Goal: Transaction & Acquisition: Purchase product/service

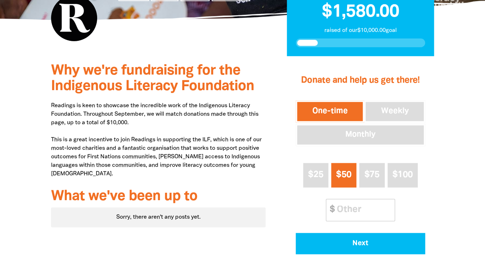
scroll to position [197, 0]
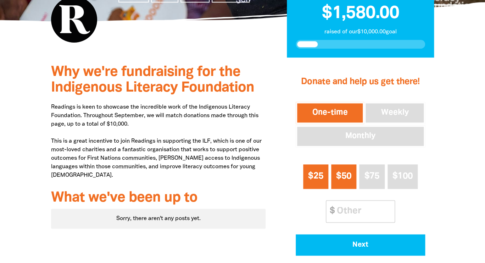
click at [312, 177] on span "$25" at bounding box center [315, 176] width 15 height 8
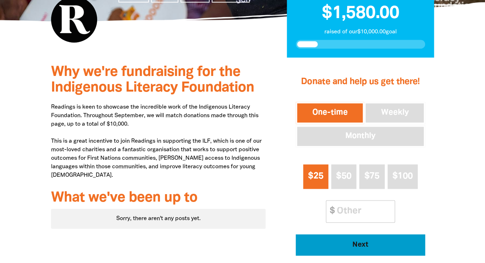
click at [359, 247] on span "Next" at bounding box center [360, 244] width 110 height 7
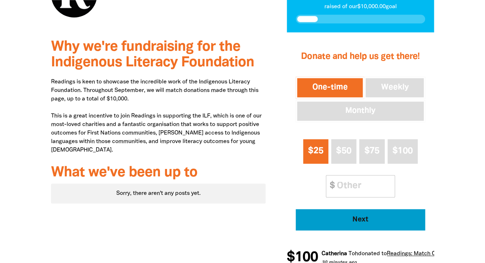
select select "AU"
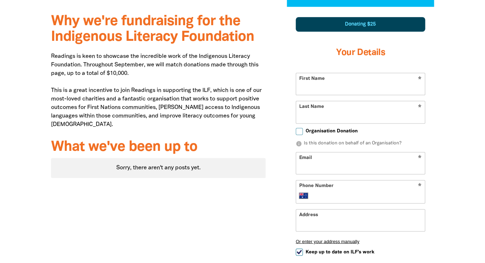
scroll to position [248, 0]
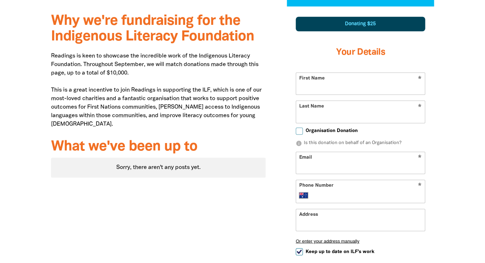
click at [345, 89] on input "First Name" at bounding box center [360, 84] width 129 height 22
type input "[PERSON_NAME]"
type input "Bond"
type input "[EMAIL_ADDRESS][DOMAIN_NAME]"
click at [346, 196] on input "Phone Number" at bounding box center [367, 195] width 108 height 9
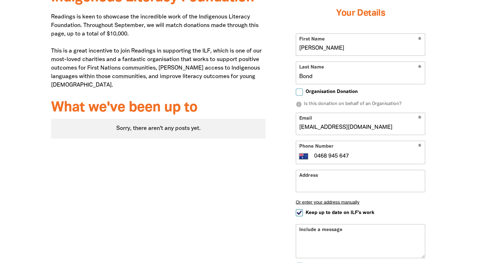
scroll to position [305, 0]
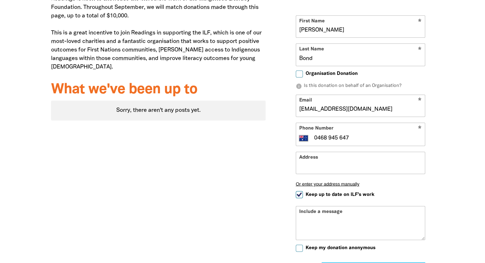
type input "0468 945 647"
click at [361, 167] on input "Address" at bounding box center [360, 163] width 129 height 22
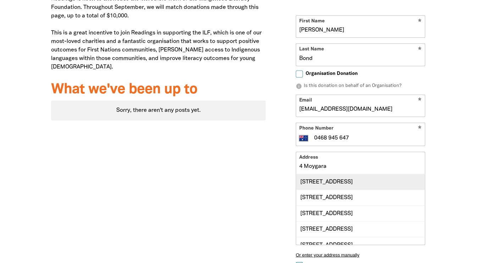
click at [361, 178] on div "[STREET_ADDRESS]" at bounding box center [360, 181] width 129 height 15
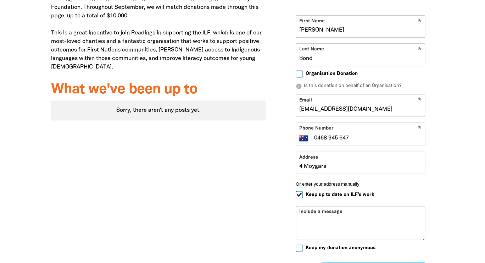
type input "[STREET_ADDRESS]"
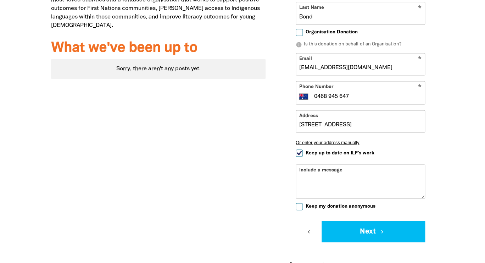
scroll to position [350, 0]
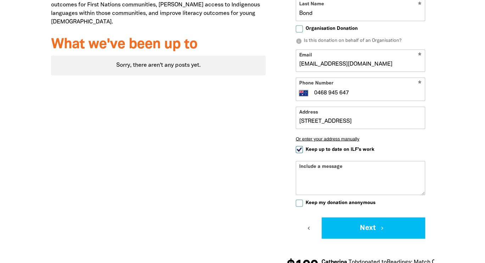
click at [368, 170] on div "Include a message" at bounding box center [360, 178] width 129 height 34
click at [346, 165] on div "Include a message" at bounding box center [360, 178] width 129 height 34
click at [305, 176] on textarea "Include a message" at bounding box center [360, 183] width 129 height 23
type textarea "Wonderful work!"
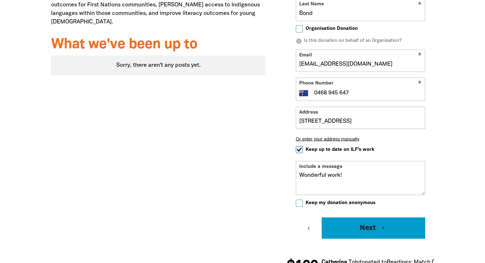
click at [358, 223] on button "Next chevron_right" at bounding box center [374, 227] width 104 height 21
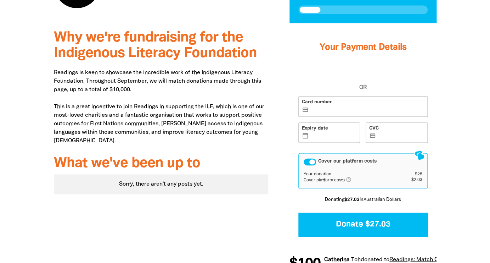
scroll to position [231, 0]
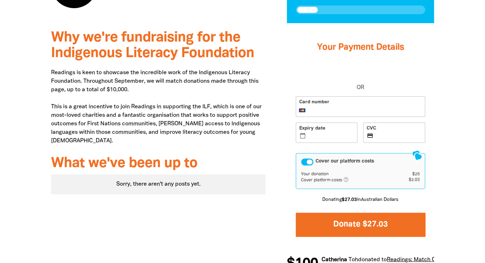
click at [363, 223] on button "Donate $27.03" at bounding box center [360, 224] width 129 height 24
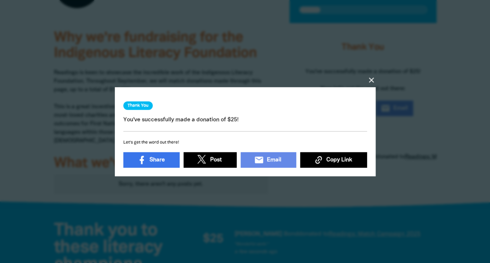
click at [212, 158] on span "Post" at bounding box center [216, 159] width 12 height 9
